Goal: Task Accomplishment & Management: Use online tool/utility

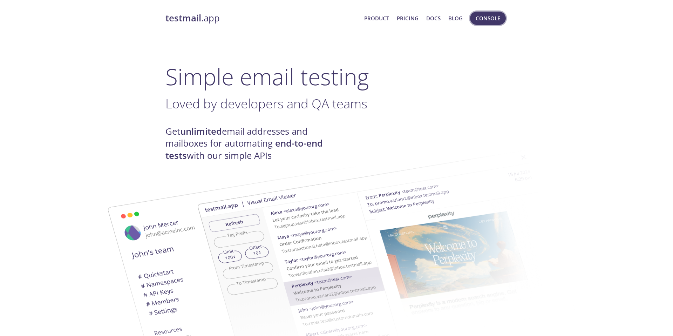
click at [487, 25] on button "Console" at bounding box center [488, 18] width 36 height 13
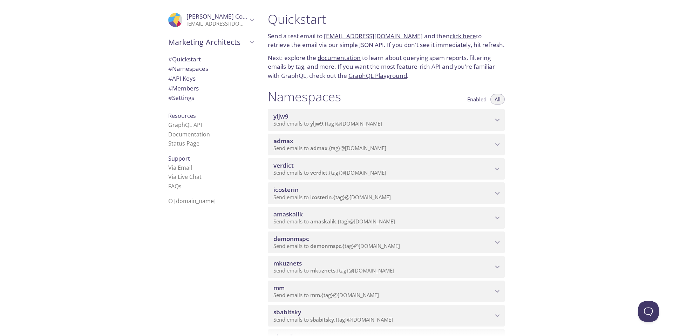
click at [299, 170] on span "Send emails to verdict . {tag} @[DOMAIN_NAME]" at bounding box center [329, 172] width 113 height 7
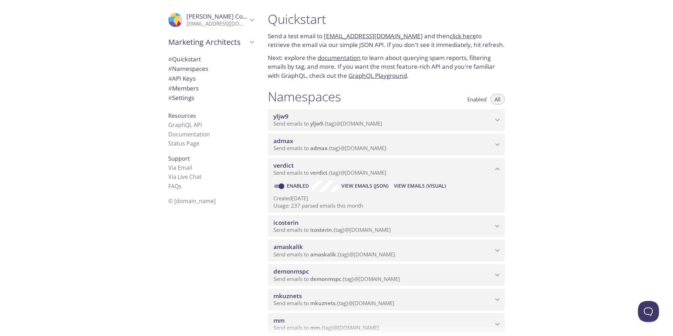
click at [568, 167] on div "Quickstart Send a test email to [EMAIL_ADDRESS][DOMAIN_NAME] and then click her…" at bounding box center [467, 168] width 411 height 336
click at [414, 184] on span "View Emails (Visual)" at bounding box center [420, 186] width 52 height 8
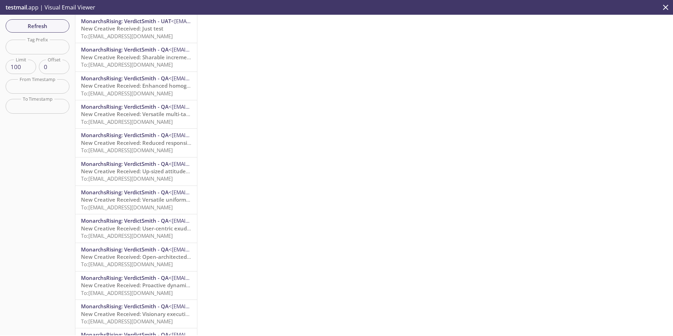
click at [132, 35] on span "To: [EMAIL_ADDRESS][DOMAIN_NAME]" at bounding box center [127, 36] width 92 height 7
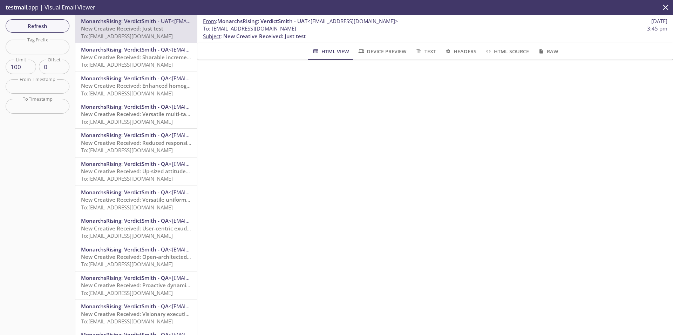
click at [226, 35] on span "New Creative Received: Just test" at bounding box center [264, 36] width 82 height 7
drag, startPoint x: 225, startPoint y: 36, endPoint x: 283, endPoint y: 35, distance: 58.2
click at [283, 35] on span "New Creative Received: Just test" at bounding box center [264, 36] width 82 height 7
copy span "New Creative Received:"
click at [127, 61] on p "New Creative Received: Sharable incremental capability (E2E) To: [EMAIL_ADDRESS…" at bounding box center [136, 61] width 110 height 15
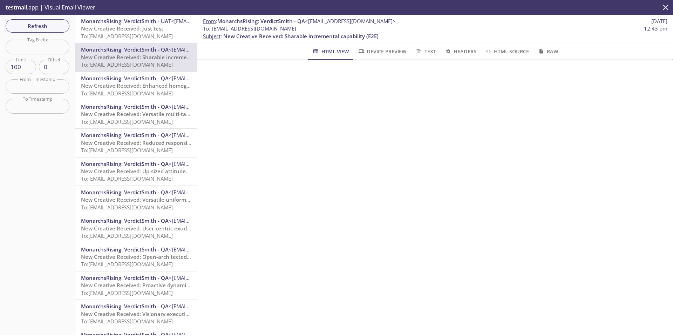
click at [129, 34] on span "To: [EMAIL_ADDRESS][DOMAIN_NAME]" at bounding box center [127, 36] width 92 height 7
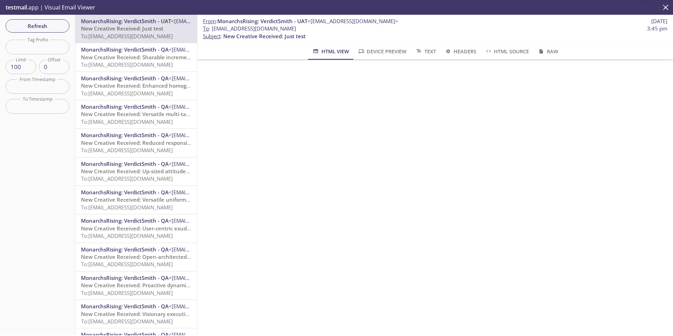
click at [129, 52] on span "MonarchsRising: VerdictSmith - QA" at bounding box center [125, 49] width 88 height 7
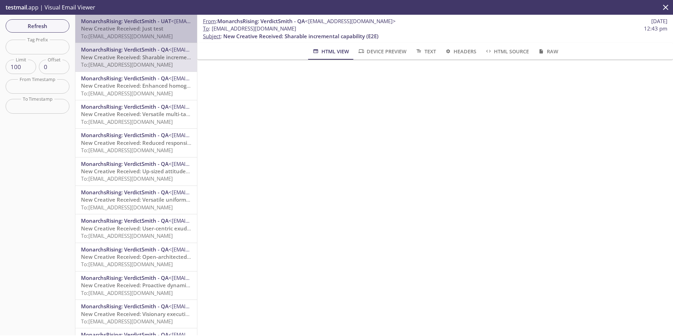
click at [129, 32] on span "New Creative Received: Just test" at bounding box center [122, 28] width 82 height 7
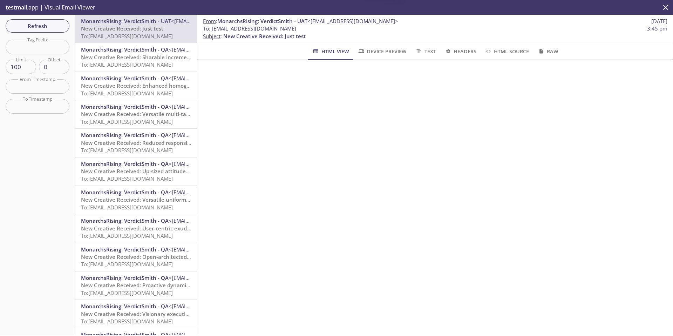
click at [126, 59] on span "New Creative Received: Sharable incremental capability (E2E)" at bounding box center [158, 57] width 155 height 7
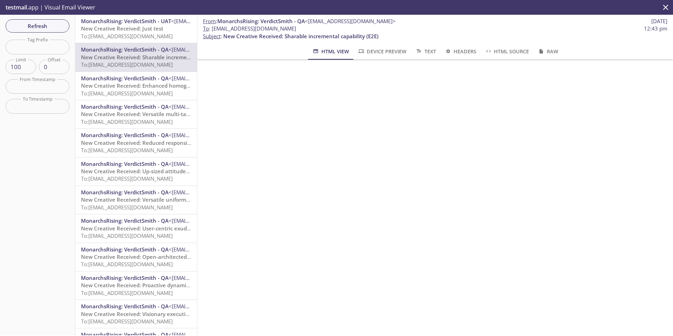
click at [126, 35] on span "To: [EMAIL_ADDRESS][DOMAIN_NAME]" at bounding box center [127, 36] width 92 height 7
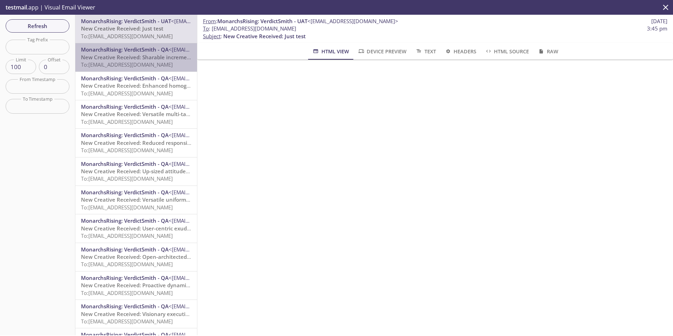
click at [124, 57] on span "New Creative Received: Sharable incremental capability (E2E)" at bounding box center [158, 57] width 155 height 7
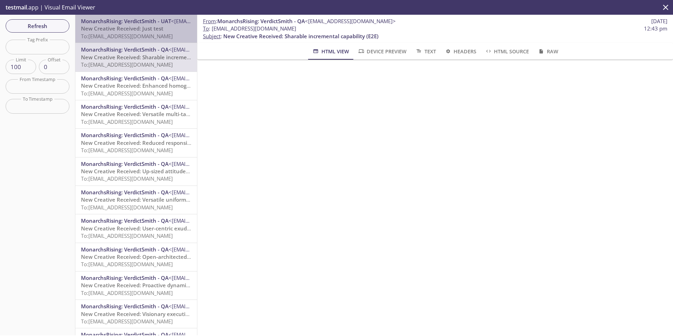
click at [126, 33] on span "To: [EMAIL_ADDRESS][DOMAIN_NAME]" at bounding box center [127, 36] width 92 height 7
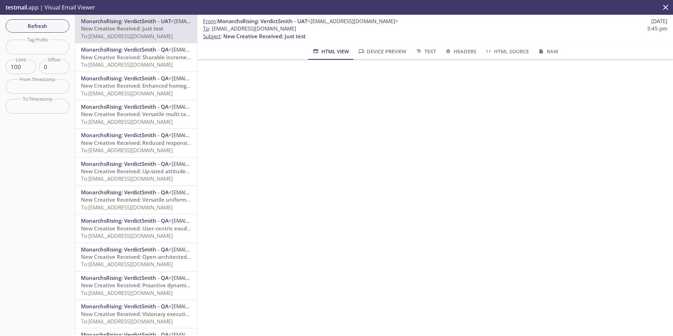
click at [124, 62] on span "To: [EMAIL_ADDRESS][DOMAIN_NAME]" at bounding box center [127, 64] width 92 height 7
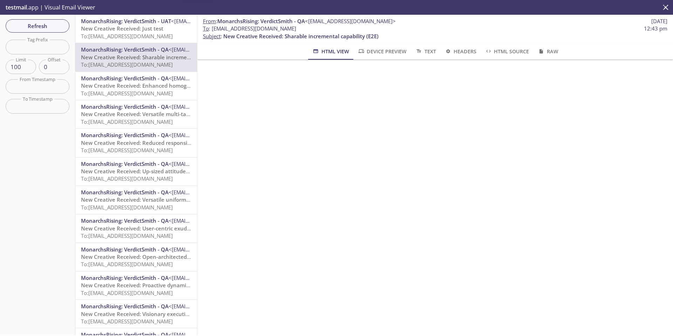
click at [127, 37] on span "To: [EMAIL_ADDRESS][DOMAIN_NAME]" at bounding box center [127, 36] width 92 height 7
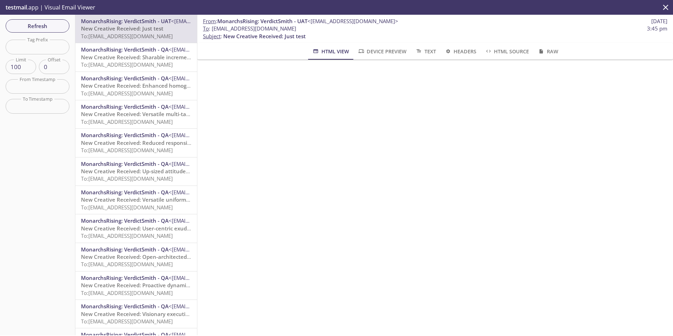
click at [127, 57] on span "New Creative Received: Sharable incremental capability (E2E)" at bounding box center [158, 57] width 155 height 7
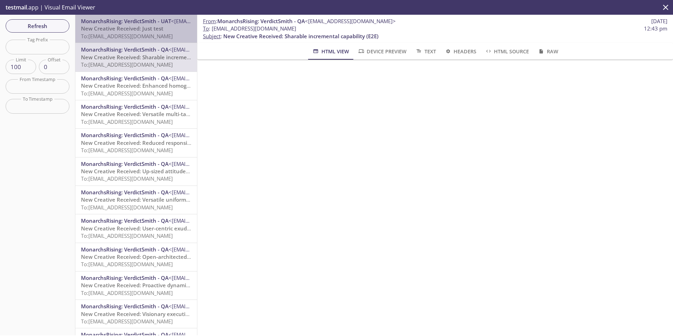
click at [128, 30] on span "New Creative Received: Just test" at bounding box center [122, 28] width 82 height 7
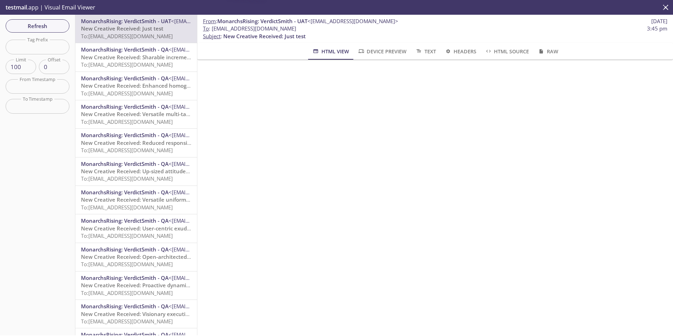
click at [130, 40] on div "MonarchsRising: VerdictSmith - UAT <[EMAIL_ADDRESS][DOMAIN_NAME]> New Creative …" at bounding box center [136, 29] width 122 height 28
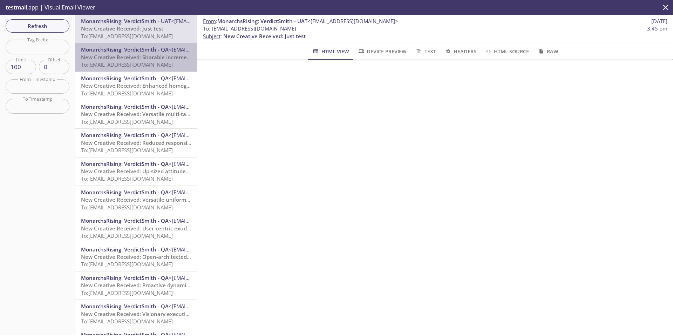
click at [126, 44] on div "MonarchsRising: VerdictSmith - QA <[EMAIL_ADDRESS][DOMAIN_NAME]> New Creative R…" at bounding box center [136, 57] width 122 height 28
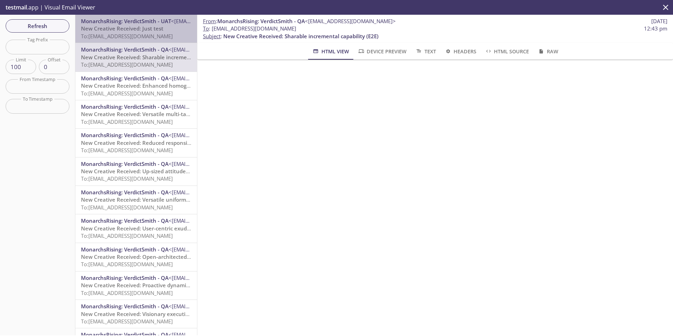
click at [127, 30] on span "New Creative Received: Just test" at bounding box center [122, 28] width 82 height 7
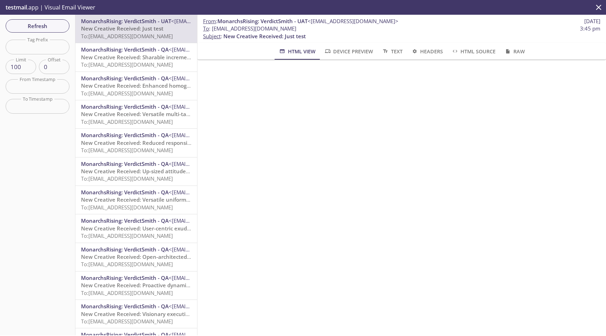
click at [541, 9] on div "testmail .app | Visual Email Viewer" at bounding box center [303, 7] width 606 height 15
